Goal: Navigation & Orientation: Go to known website

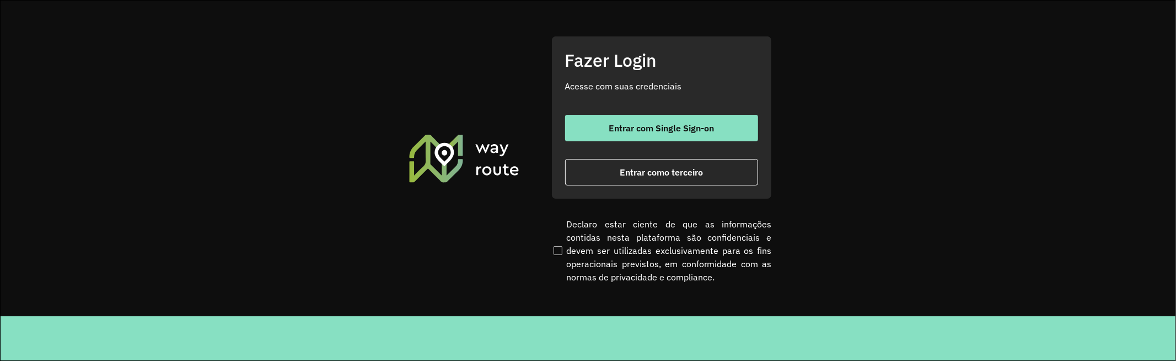
click at [622, 125] on span "Entrar com Single Sign-on" at bounding box center [661, 128] width 105 height 9
